Goal: Information Seeking & Learning: Find contact information

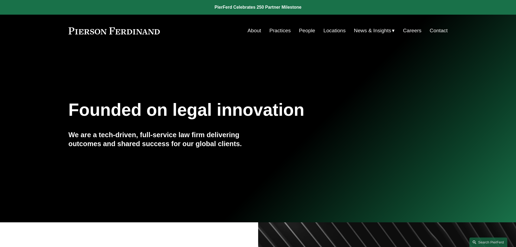
click at [330, 32] on link "Locations" at bounding box center [334, 30] width 22 height 10
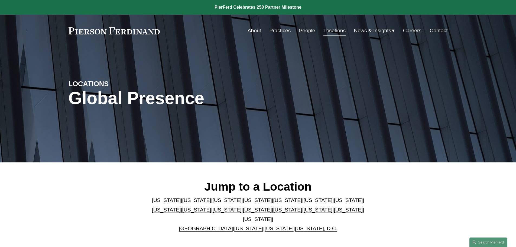
click at [303, 31] on link "People" at bounding box center [307, 30] width 16 height 10
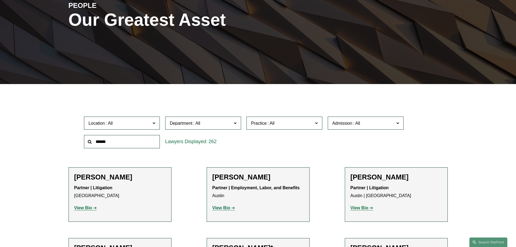
scroll to position [81, 0]
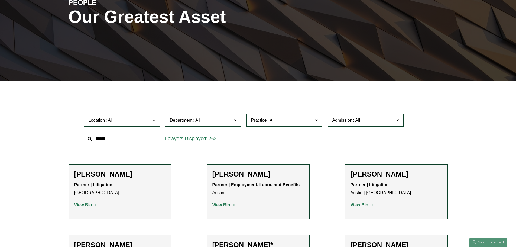
click at [128, 142] on input "text" at bounding box center [122, 138] width 76 height 13
click at [137, 120] on span "Location" at bounding box center [120, 119] width 62 height 7
click at [0, 0] on link "[GEOGRAPHIC_DATA]" at bounding box center [0, 0] width 0 height 0
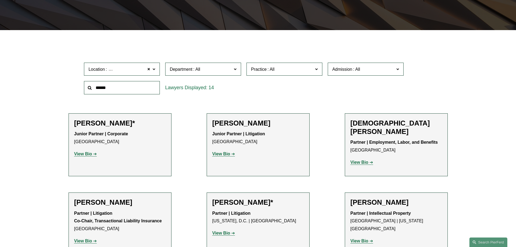
scroll to position [108, 0]
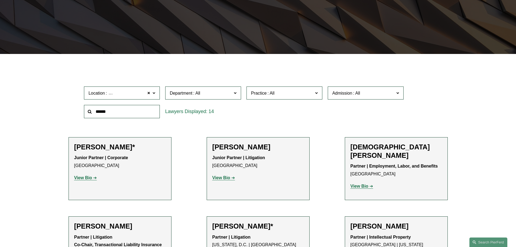
click at [153, 93] on span at bounding box center [153, 92] width 3 height 7
click at [0, 0] on link "Philadelphia" at bounding box center [0, 0] width 0 height 0
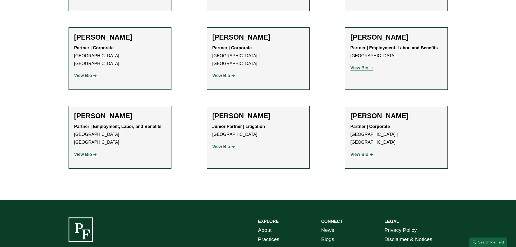
scroll to position [894, 0]
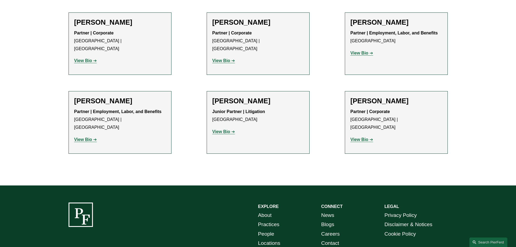
click at [224, 129] on strong "View Bio" at bounding box center [221, 131] width 18 height 5
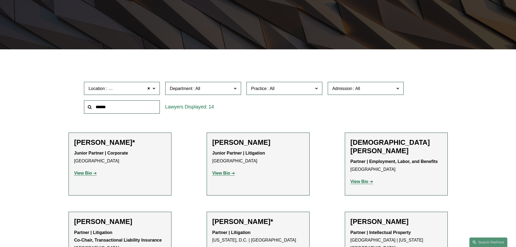
scroll to position [108, 0]
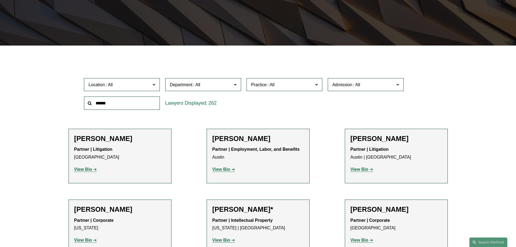
scroll to position [108, 0]
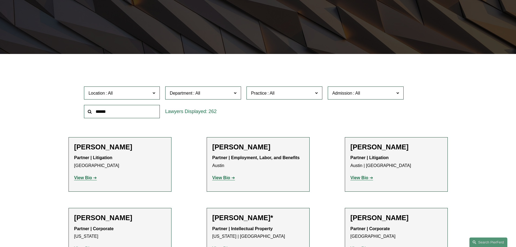
click at [154, 90] on span at bounding box center [153, 92] width 3 height 7
click at [0, 0] on link "[GEOGRAPHIC_DATA]" at bounding box center [0, 0] width 0 height 0
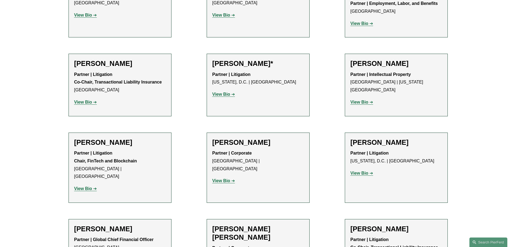
scroll to position [433, 0]
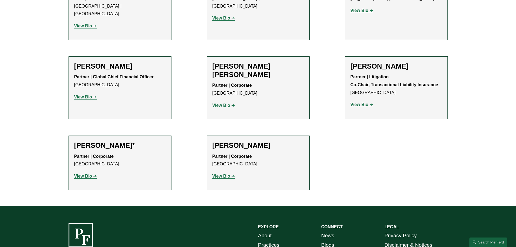
click at [362, 102] on strong "View Bio" at bounding box center [360, 104] width 18 height 5
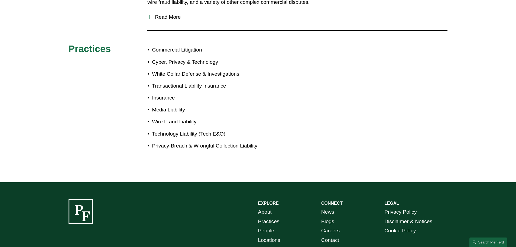
scroll to position [325, 0]
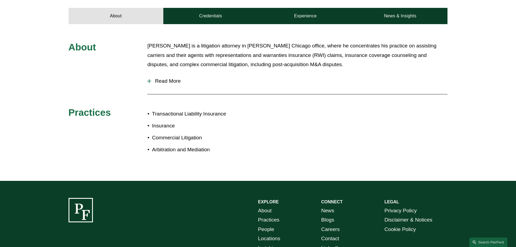
scroll to position [271, 0]
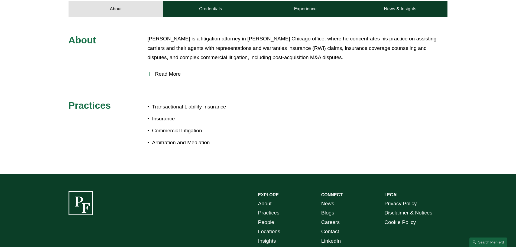
click at [168, 73] on button "Read More" at bounding box center [297, 74] width 300 height 14
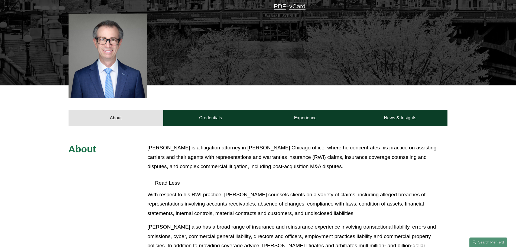
scroll to position [163, 0]
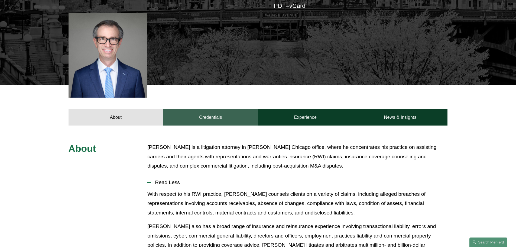
click at [210, 110] on link "Credentials" at bounding box center [210, 117] width 95 height 16
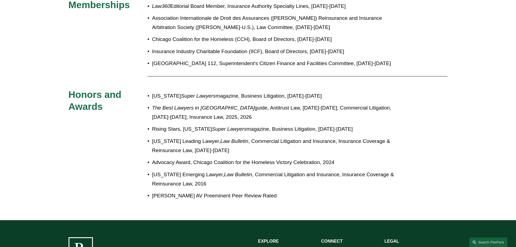
scroll to position [461, 0]
